Goal: Use online tool/utility: Utilize a website feature to perform a specific function

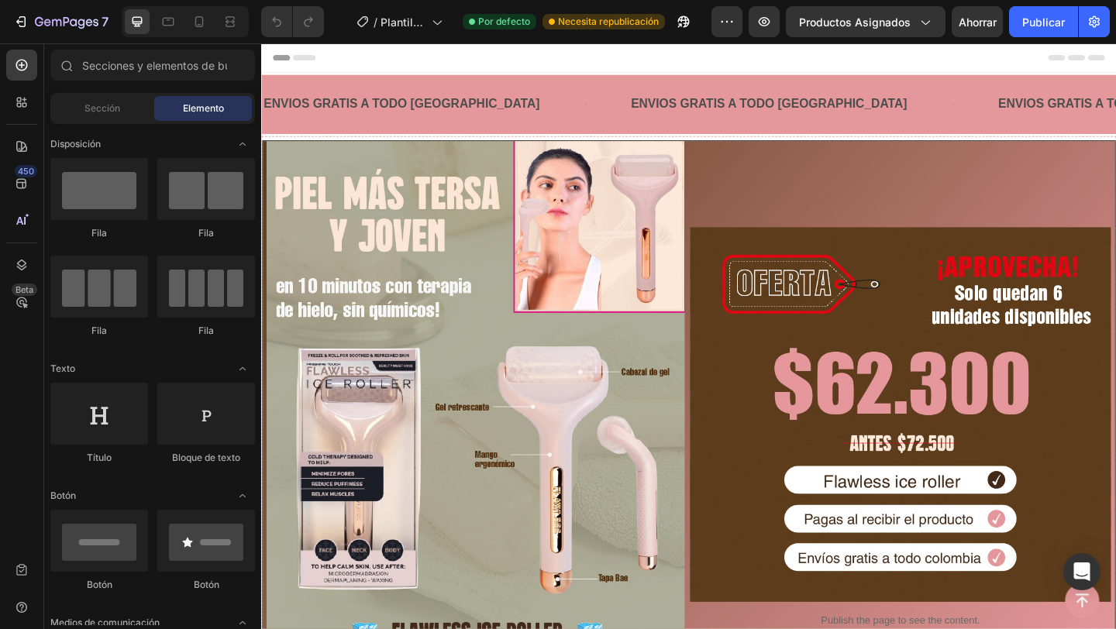
click at [850, 93] on div "ENVIOS GRATIS A TODO [GEOGRAPHIC_DATA] Text Block" at bounding box center [837, 110] width 350 height 40
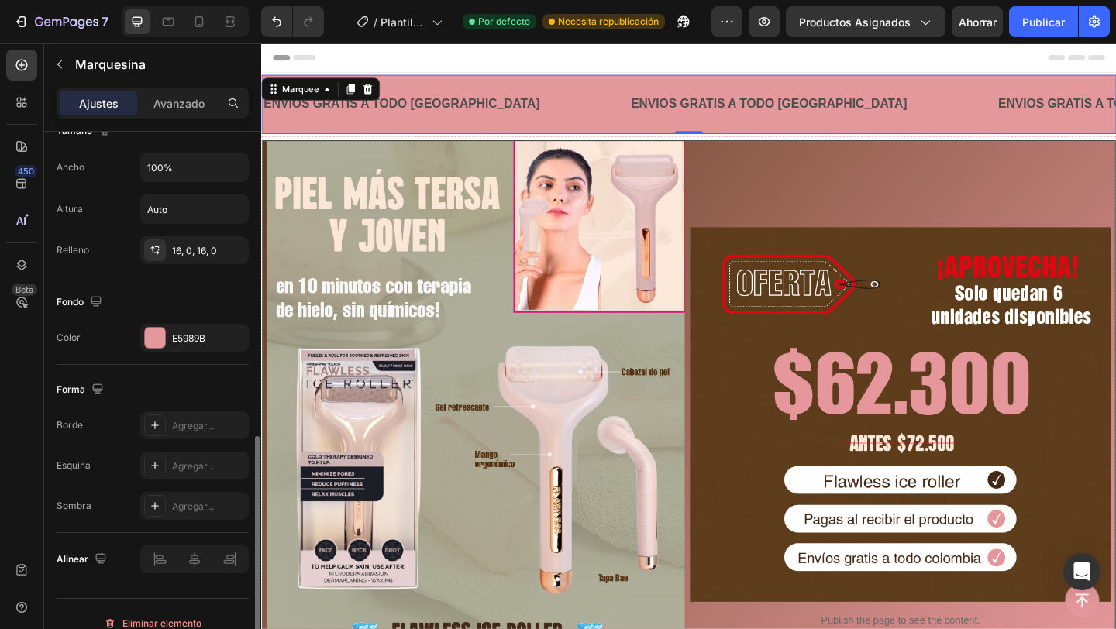
scroll to position [604, 0]
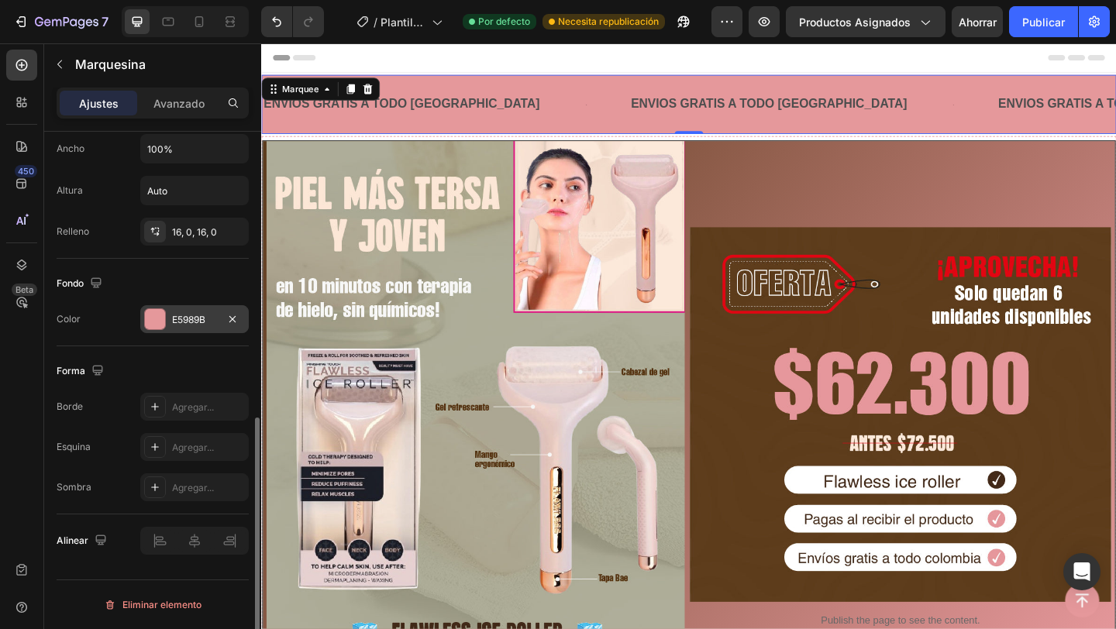
click at [163, 325] on div at bounding box center [155, 319] width 20 height 20
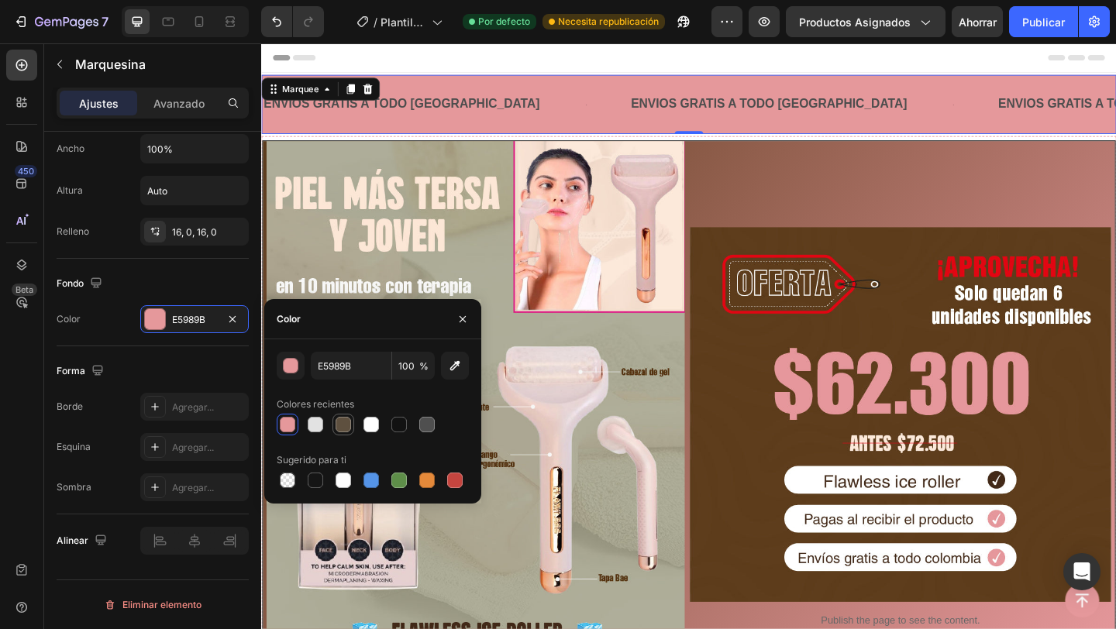
click at [347, 425] on div at bounding box center [343, 424] width 15 height 15
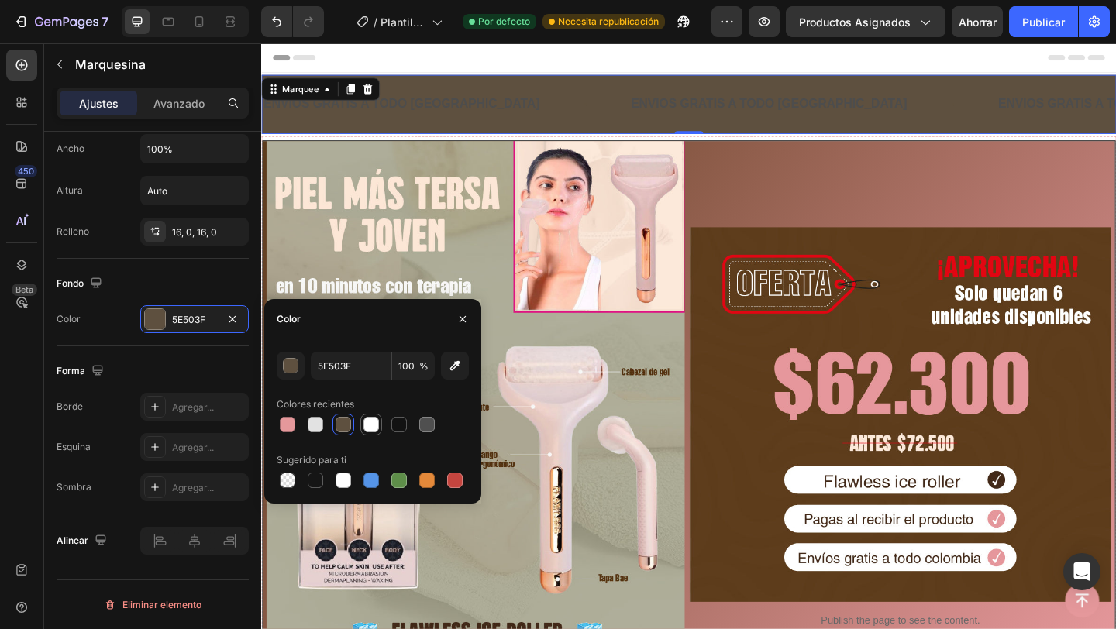
click at [372, 418] on div at bounding box center [370, 424] width 15 height 15
type input "FFFFFF"
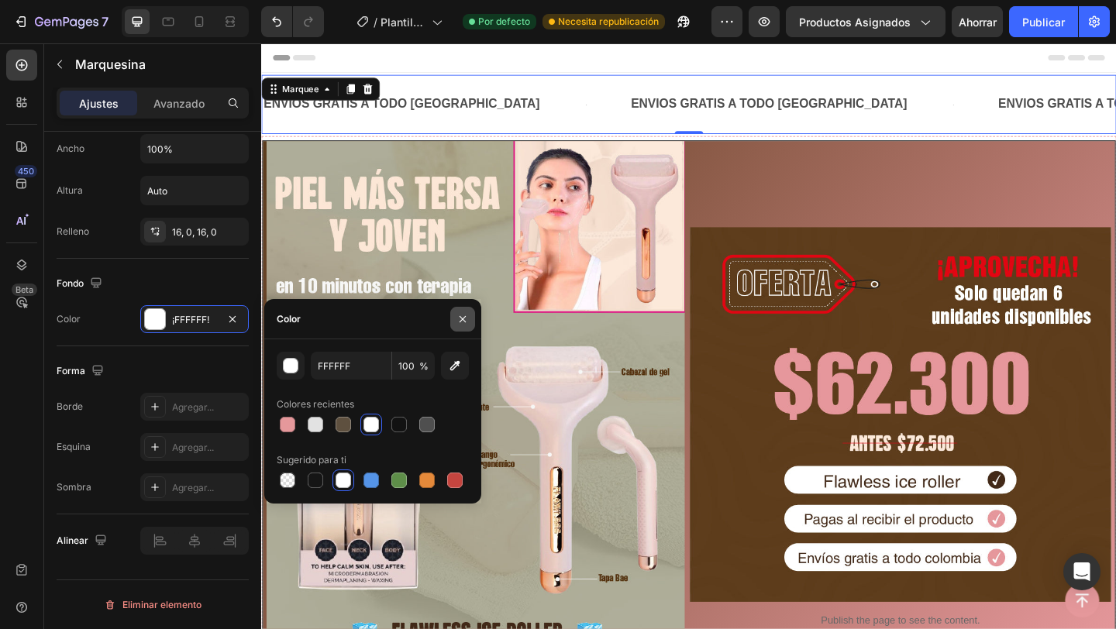
click at [467, 315] on icon "button" at bounding box center [462, 319] width 12 height 12
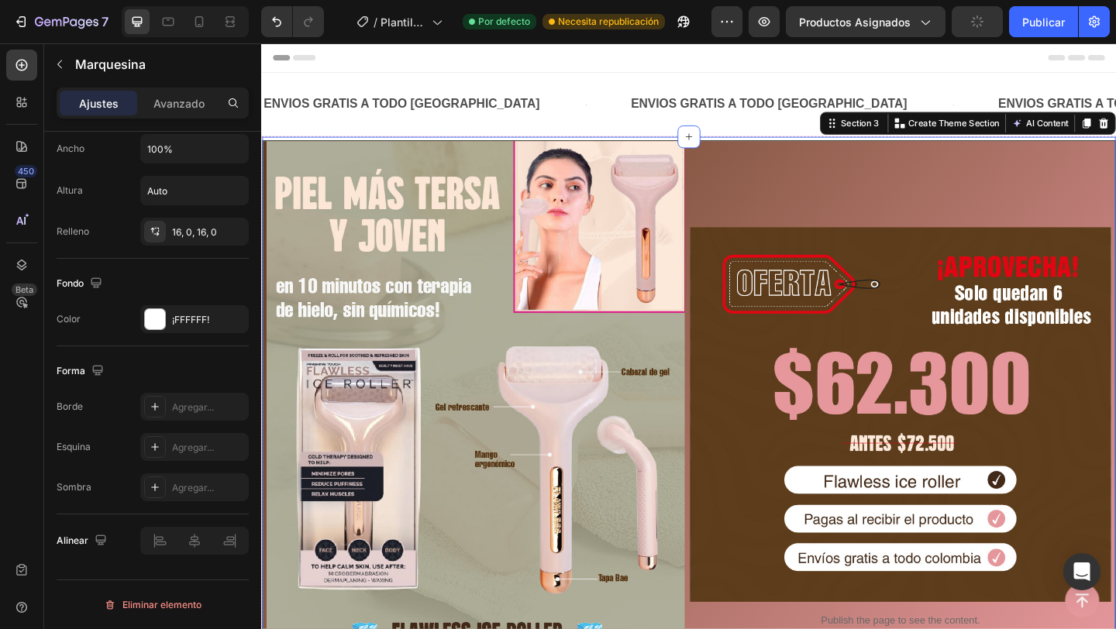
click at [902, 146] on div "Image Image Publish the page to see the content. Custom Code Row Section 3 You …" at bounding box center [726, 427] width 930 height 566
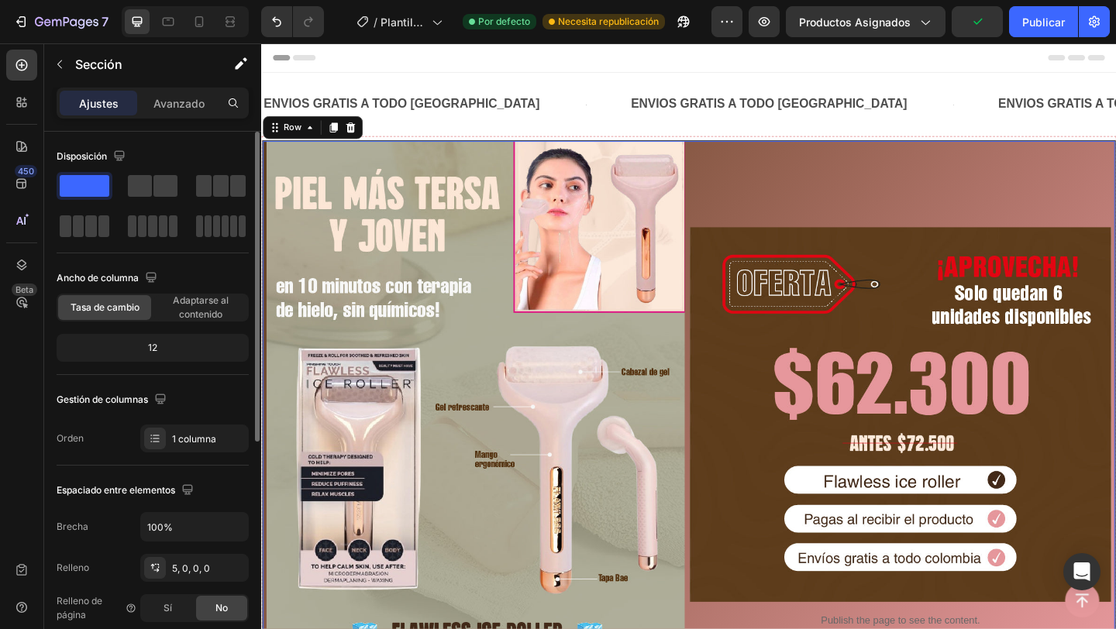
click at [863, 176] on div "Image Publish the page to see the content. Custom Code" at bounding box center [956, 430] width 459 height 560
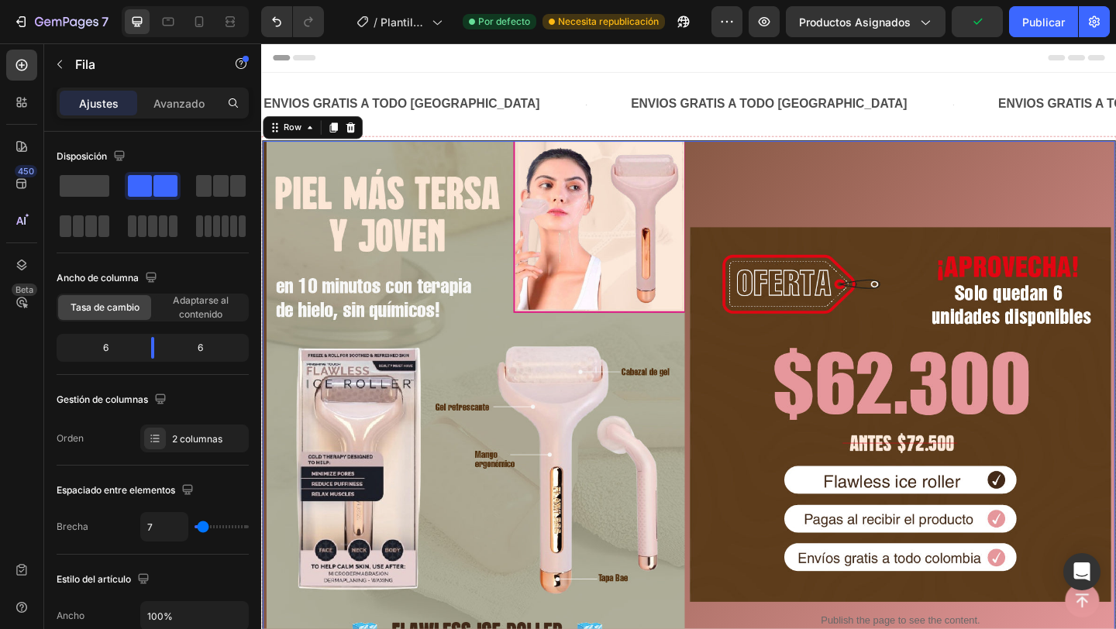
click at [863, 176] on div "Image Publish the page to see the content. Custom Code" at bounding box center [956, 430] width 459 height 560
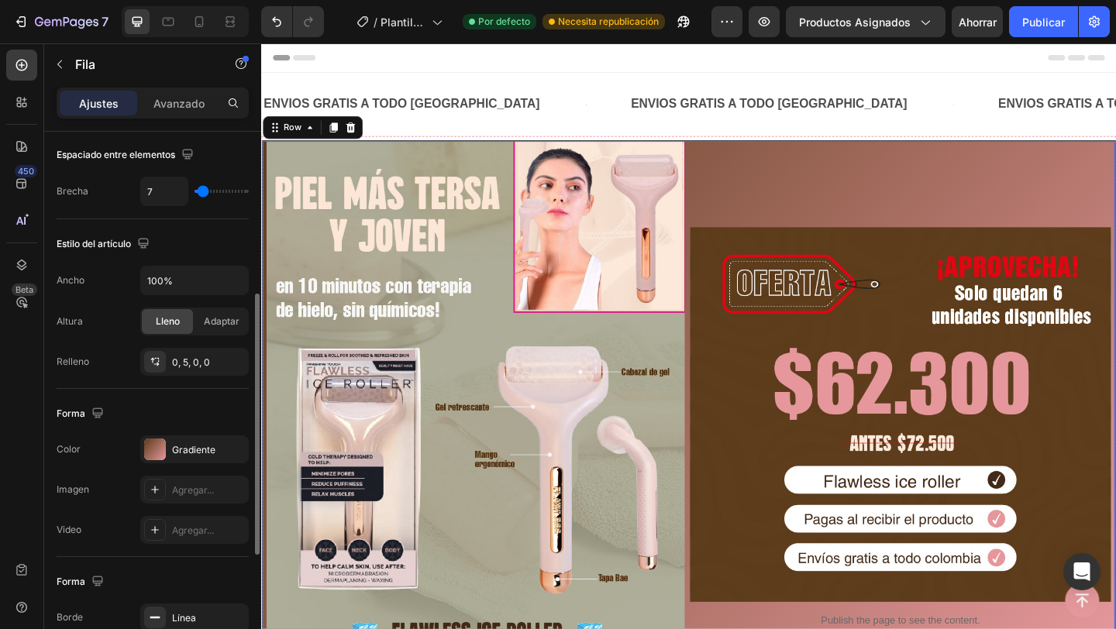
scroll to position [336, 0]
click at [157, 450] on div at bounding box center [155, 449] width 22 height 22
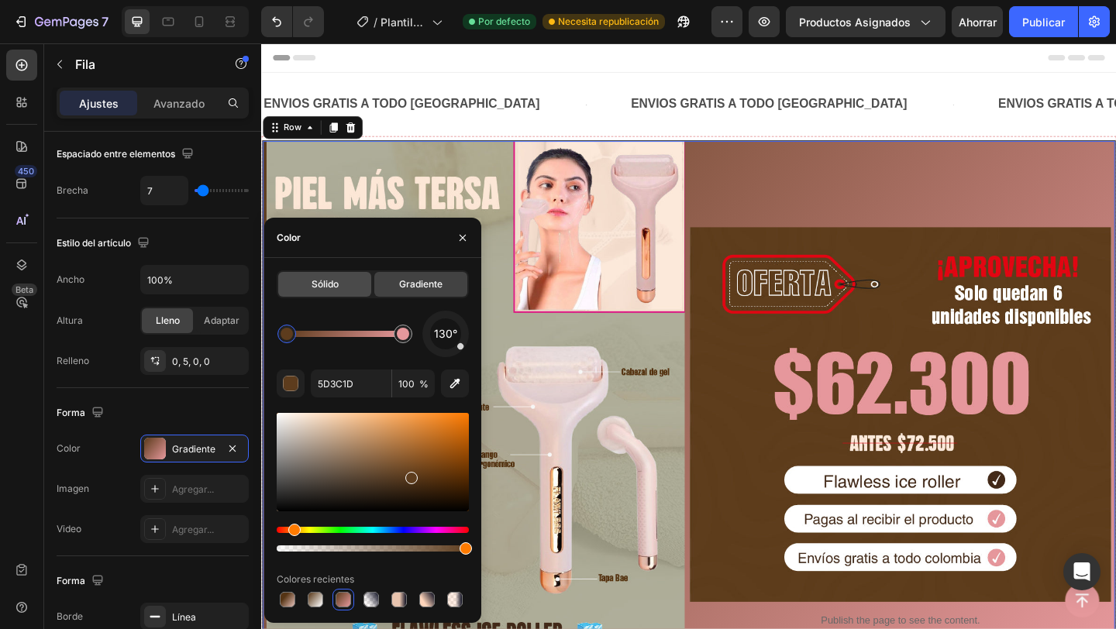
click at [326, 276] on div "Sólido" at bounding box center [324, 284] width 93 height 25
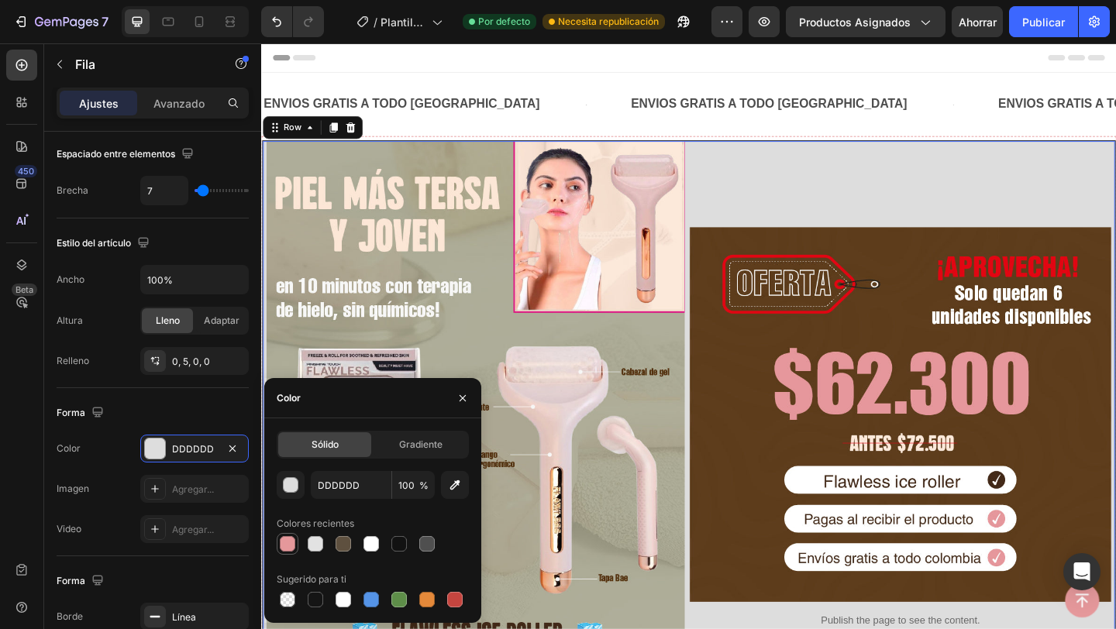
click at [289, 541] on div at bounding box center [287, 543] width 15 height 15
type input "E5989B"
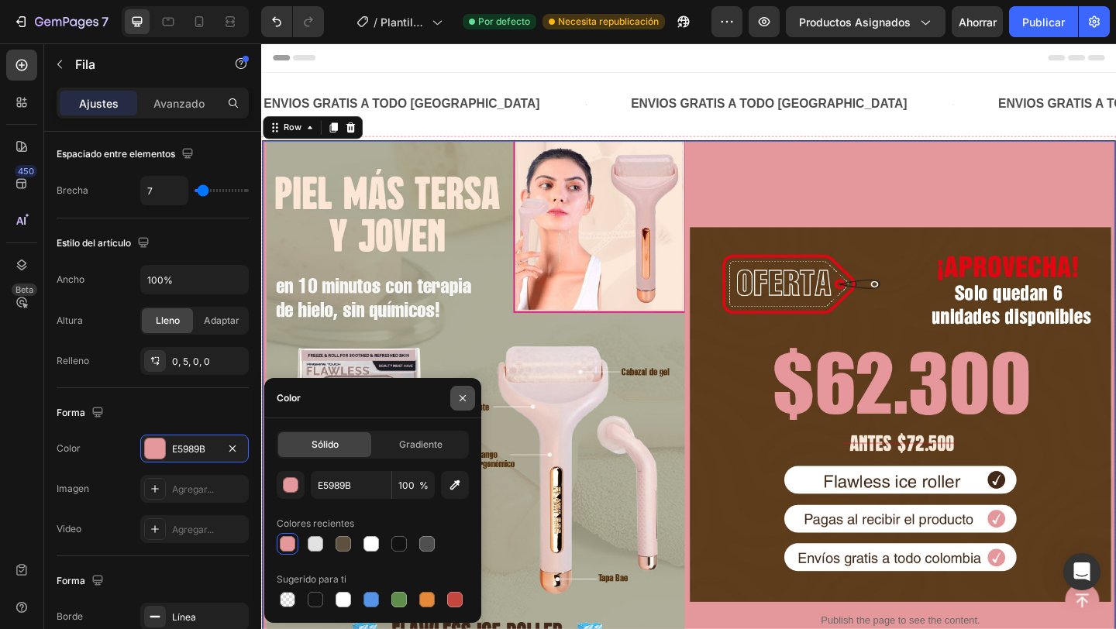
click at [456, 401] on icon "button" at bounding box center [462, 398] width 12 height 12
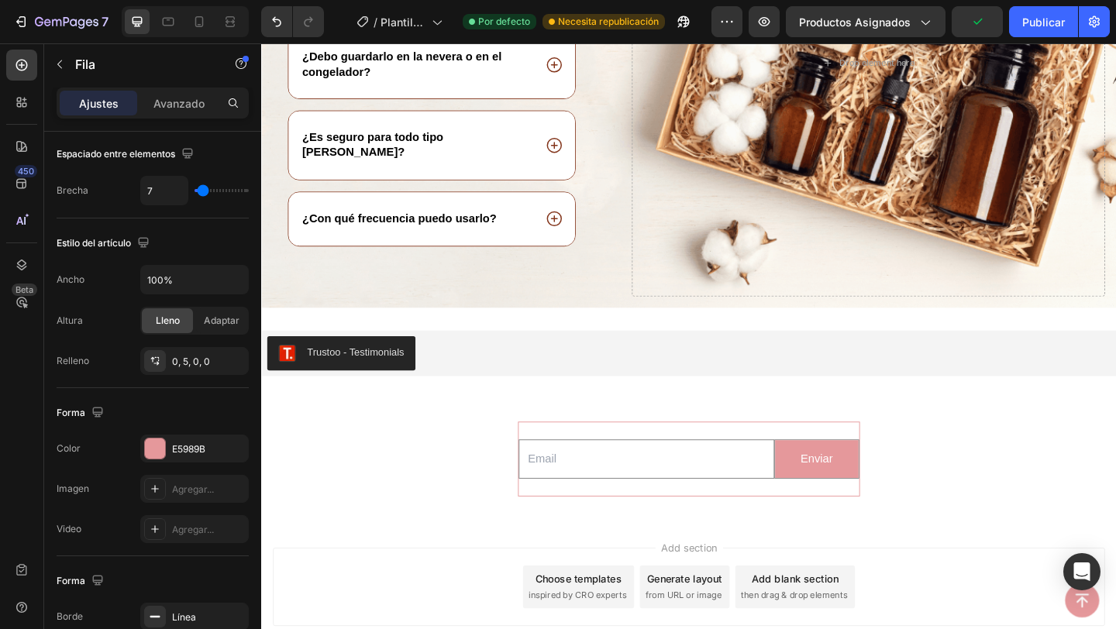
scroll to position [2855, 0]
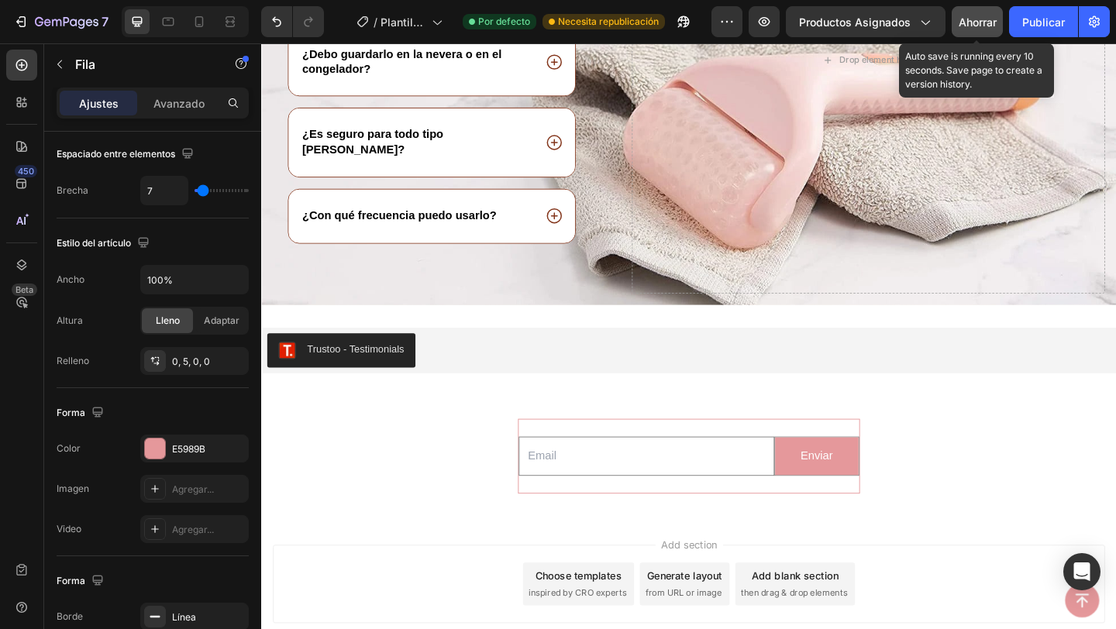
click at [987, 22] on font "Ahorrar" at bounding box center [978, 21] width 38 height 13
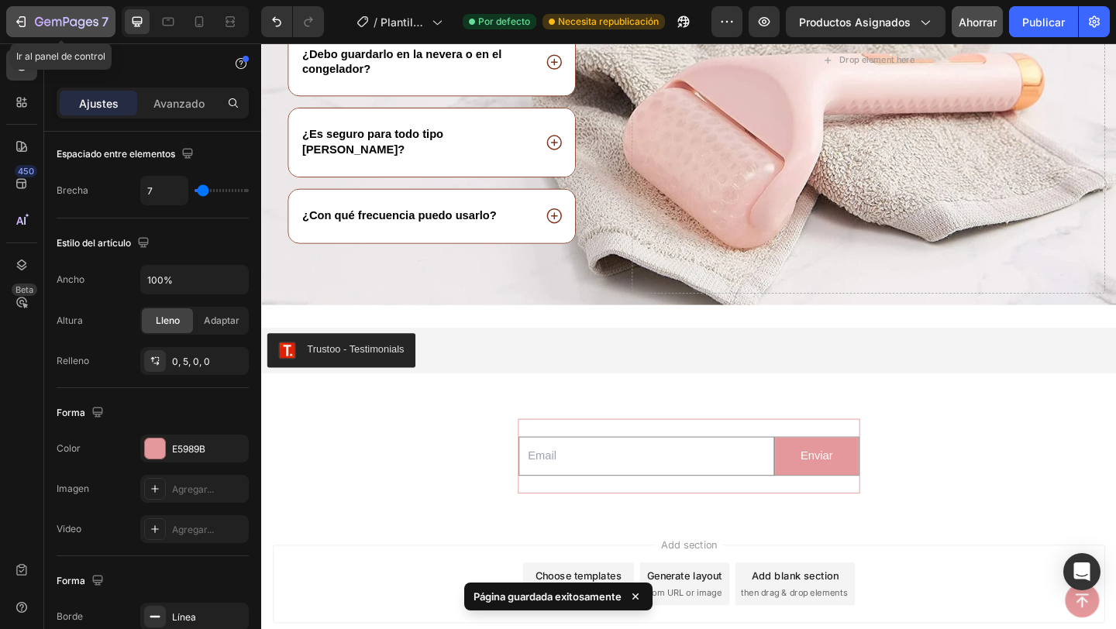
click at [21, 21] on icon "button" at bounding box center [19, 21] width 7 height 5
